Goal: Task Accomplishment & Management: Complete application form

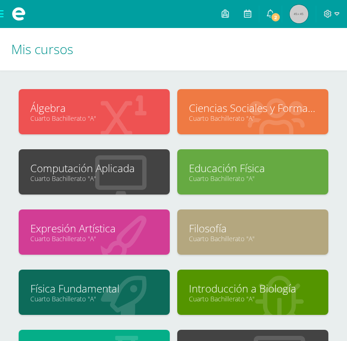
click at [22, 15] on span at bounding box center [19, 14] width 14 height 14
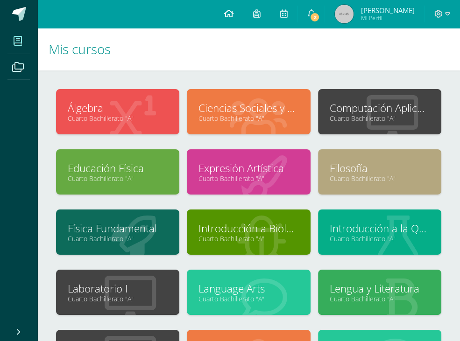
click at [224, 11] on link at bounding box center [228, 14] width 29 height 28
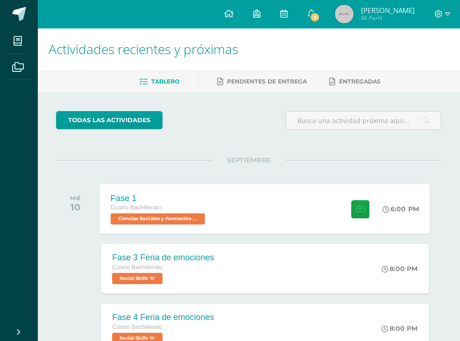
click at [236, 211] on div "Fase 1 Cuarto Bachillerato Ciencias Sociales y Formación Ciudadana 'A' 6:00 PM …" at bounding box center [264, 209] width 330 height 50
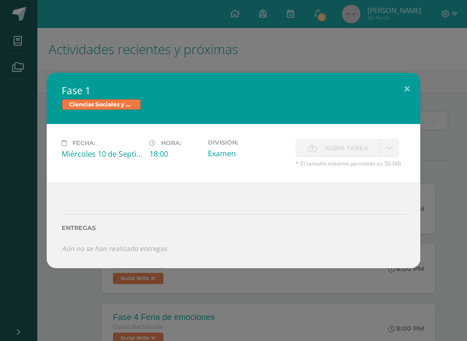
click at [350, 150] on span "Subir tarea" at bounding box center [346, 147] width 43 height 17
